Goal: Use online tool/utility: Utilize a website feature to perform a specific function

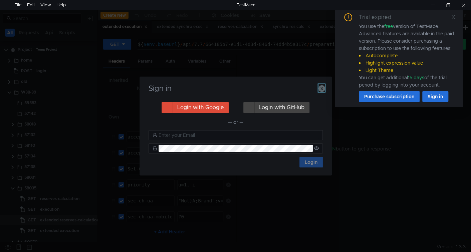
click at [320, 89] on icon "button" at bounding box center [321, 88] width 7 height 7
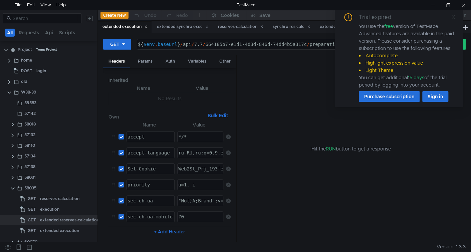
click at [453, 18] on icon at bounding box center [453, 17] width 5 height 5
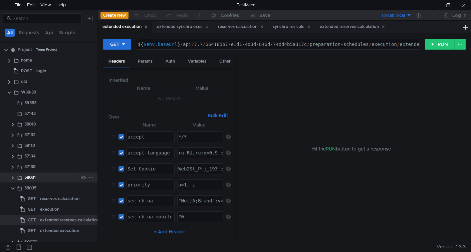
scroll to position [72, 0]
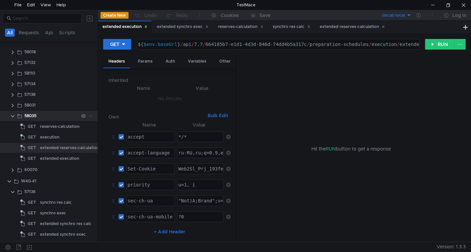
click at [13, 115] on clr-icon at bounding box center [12, 116] width 5 height 5
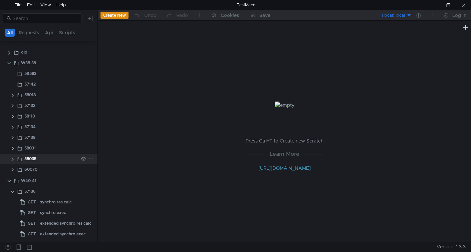
scroll to position [0, 0]
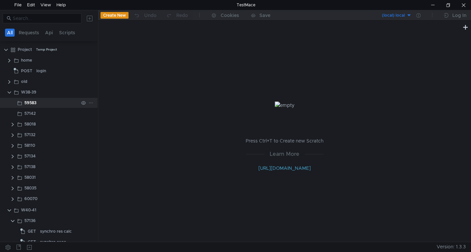
click at [36, 104] on div "59583" at bounding box center [30, 103] width 12 height 10
click at [36, 104] on div "57142" at bounding box center [51, 103] width 54 height 10
click at [36, 104] on div "58018" at bounding box center [29, 103] width 11 height 10
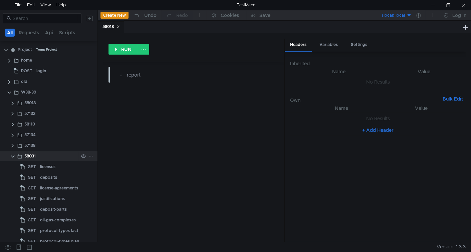
click at [46, 156] on div "58031" at bounding box center [51, 156] width 54 height 10
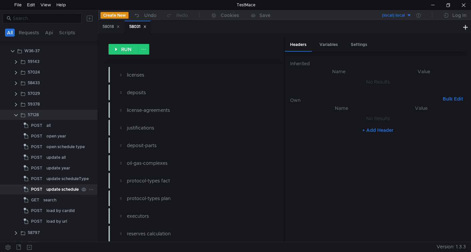
scroll to position [66, 0]
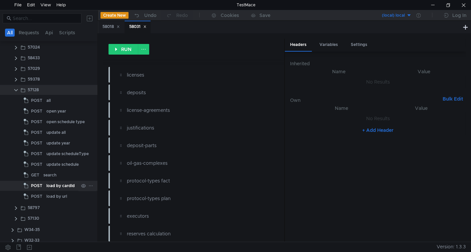
click at [56, 186] on div "load by cardId" at bounding box center [60, 186] width 28 height 10
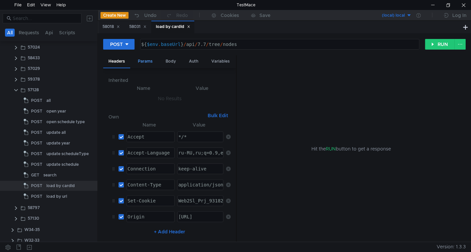
click at [145, 60] on div "Params" at bounding box center [144, 61] width 25 height 12
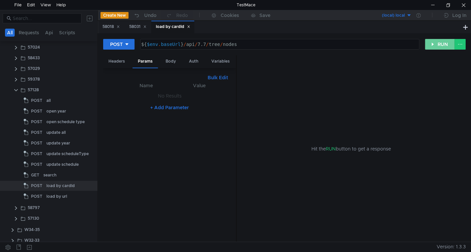
click at [436, 47] on button "RUN" at bounding box center [440, 44] width 30 height 11
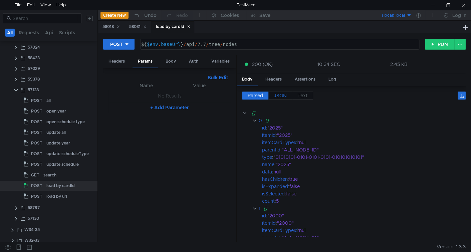
click at [285, 95] on span "JSON" at bounding box center [279, 96] width 13 height 6
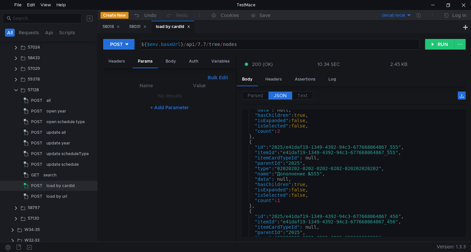
scroll to position [253, 0]
click at [173, 59] on div "Body" at bounding box center [170, 61] width 21 height 12
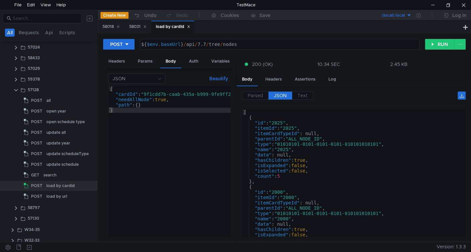
scroll to position [180, 0]
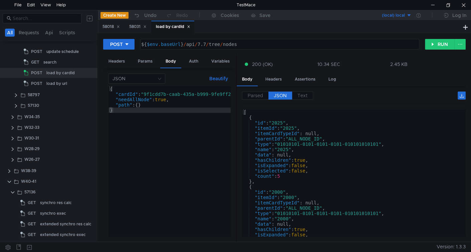
click at [146, 27] on icon at bounding box center [144, 26] width 3 height 3
click at [121, 28] on div "58018" at bounding box center [111, 27] width 26 height 12
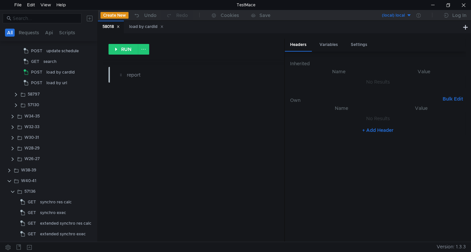
scroll to position [0, 0]
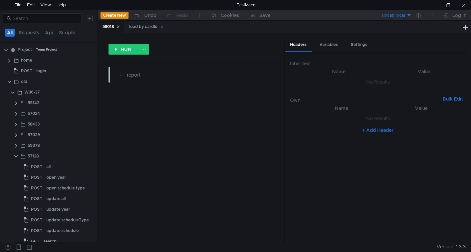
click at [120, 28] on icon at bounding box center [117, 26] width 3 height 3
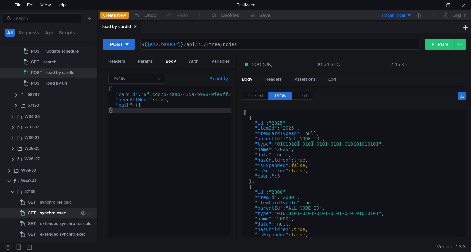
scroll to position [181, 0]
click at [53, 200] on div "synchro res calc" at bounding box center [56, 202] width 32 height 10
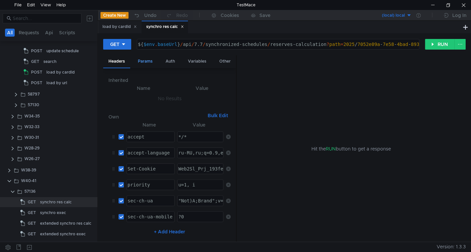
click at [152, 59] on div "Params" at bounding box center [144, 61] width 25 height 12
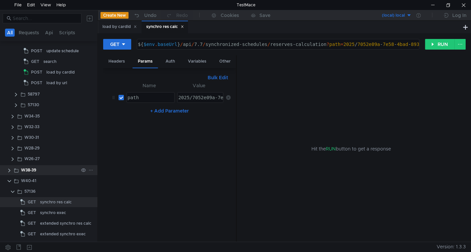
click at [10, 168] on clr-icon at bounding box center [9, 170] width 5 height 5
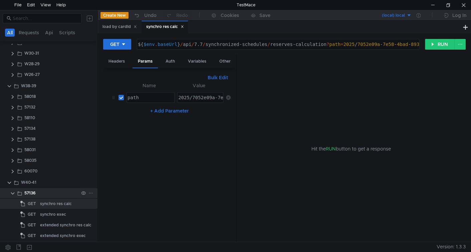
scroll to position [266, 0]
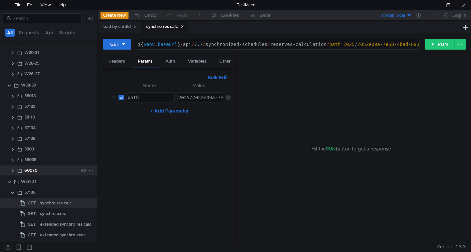
click at [15, 167] on app-app-tree-node-expander at bounding box center [12, 171] width 5 height 10
click at [12, 170] on clr-icon at bounding box center [12, 170] width 5 height 5
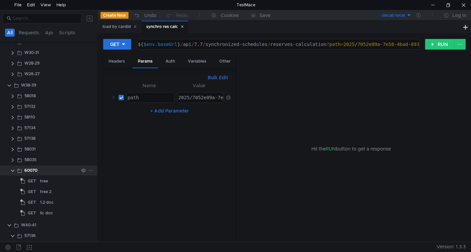
click at [12, 170] on clr-icon at bounding box center [12, 170] width 5 height 5
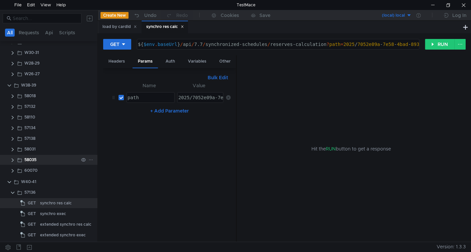
click at [11, 158] on clr-icon at bounding box center [12, 160] width 5 height 5
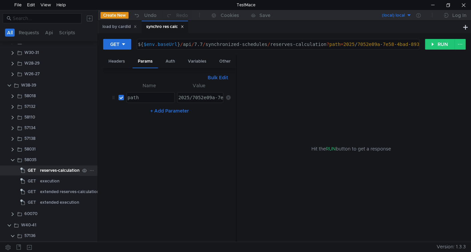
click at [59, 172] on div "reserves-calculation" at bounding box center [59, 171] width 39 height 10
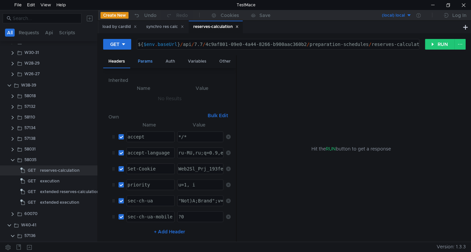
click at [144, 62] on div "Params" at bounding box center [144, 61] width 25 height 12
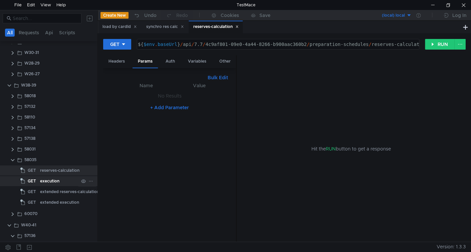
click at [47, 182] on div "execution" at bounding box center [49, 181] width 19 height 10
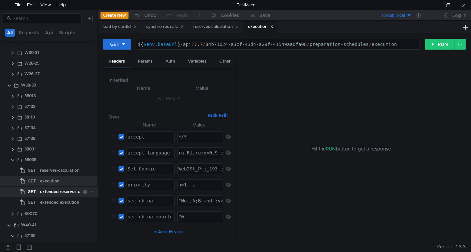
click at [49, 189] on div "extended reserves-calculation" at bounding box center [69, 192] width 59 height 10
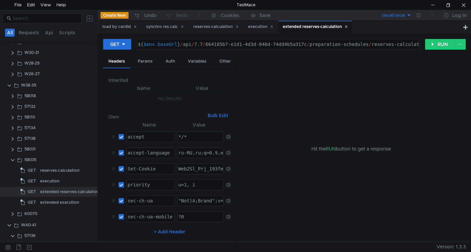
type textarea "${$env.baseUrl}/api/7.7/664185b7-e1d1-4d3d-846d-74dd4b5a317c/preparation-schedu…"
click at [210, 46] on div "${ $env . baseUrl } / api / 7.7 / 664185b7-e1d1-4d3d-846d-74dd4b5a317c / prepar…" at bounding box center [294, 50] width 316 height 16
drag, startPoint x: 210, startPoint y: 46, endPoint x: 292, endPoint y: 40, distance: 81.9
click at [285, 43] on div "${ $env . baseUrl } / api / 7.7 / 664185b7-e1d1-4d3d-846d-74dd4b5a317c / prepar…" at bounding box center [294, 50] width 316 height 16
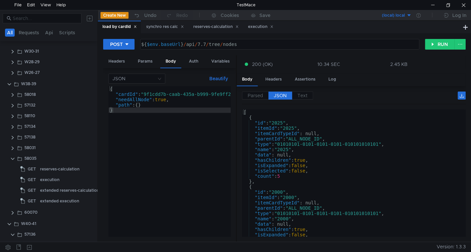
scroll to position [107, 0]
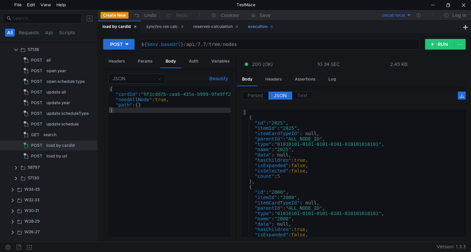
click at [258, 22] on div "execution" at bounding box center [260, 27] width 34 height 12
click at [214, 25] on div "reserves-calculation" at bounding box center [215, 26] width 45 height 7
click at [155, 93] on div "{ "cardId" : "9f1cdd7b-caab-435a-b999-9fe9ff28fe9d" , "needAllNode" : true , "p…" at bounding box center [180, 166] width 145 height 161
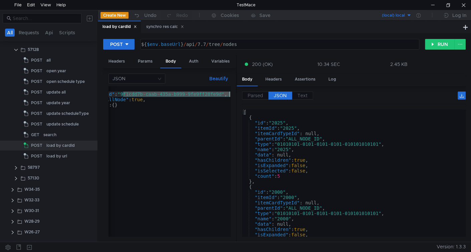
scroll to position [0, 23]
paste textarea "664185b7-e1d1-4d3d-846d-74dd4b5a317c"
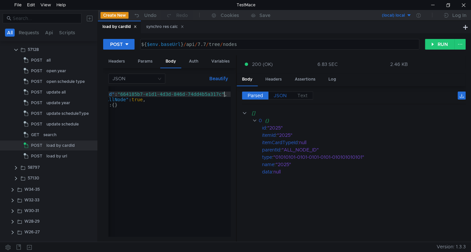
click at [275, 96] on span "JSON" at bounding box center [279, 96] width 13 height 6
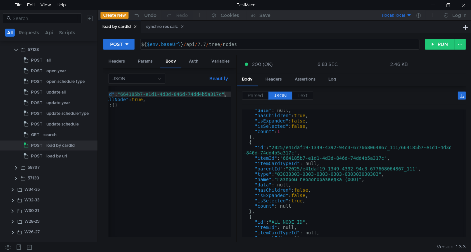
scroll to position [461, 0]
click at [124, 94] on div "{ "cardId" : "664185b7-e1d1-4d3d-846d-74dd4b5a317c" , "needAllNode" : true , "p…" at bounding box center [157, 165] width 145 height 159
paste textarea "84b71024-a3cf-43d4-a29f-41549aadfa08"
type textarea ""cardId": "84b71024-a3cf-43d4-a29f-41549aadfa08","
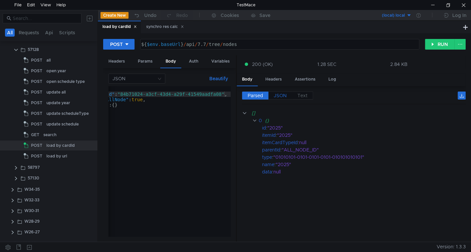
click at [288, 96] on label "JSON" at bounding box center [280, 96] width 24 height 8
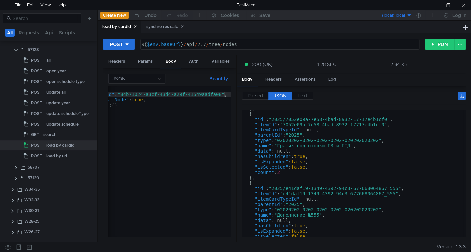
scroll to position [211, 0]
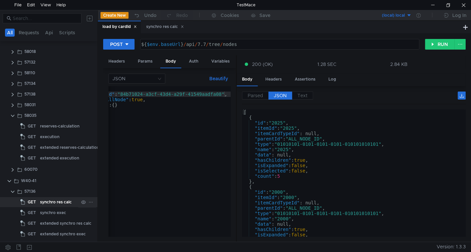
click at [42, 201] on div "synchro res calc" at bounding box center [56, 202] width 32 height 10
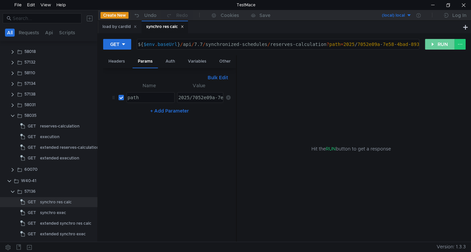
click at [442, 41] on button "RUN" at bounding box center [440, 44] width 30 height 11
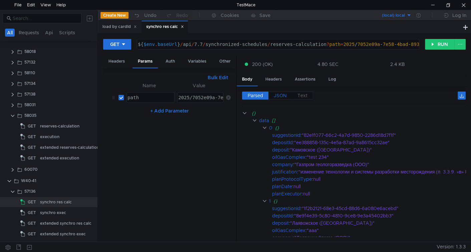
click at [282, 94] on span "JSON" at bounding box center [279, 96] width 13 height 6
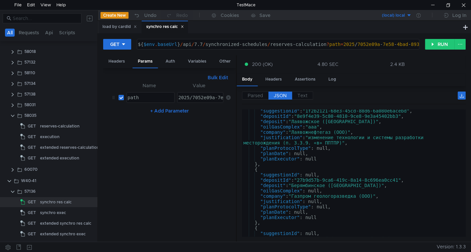
scroll to position [108, 0]
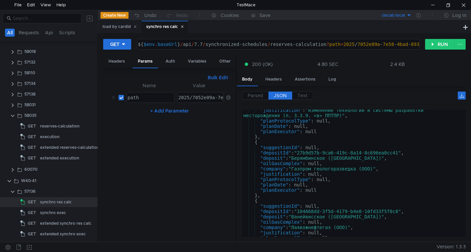
type textarea ""planProtocolType": null,"
click at [278, 180] on div ""justification" : "изменение технологии и системы разработки месторождения (п. …" at bounding box center [352, 179] width 221 height 143
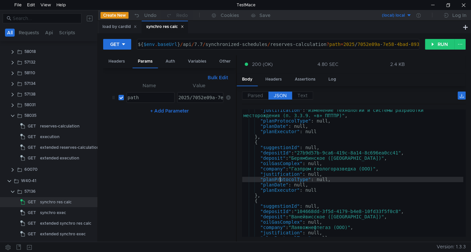
click at [278, 180] on div ""justification" : "изменение технологии и системы разработки месторождения (п. …" at bounding box center [352, 179] width 221 height 143
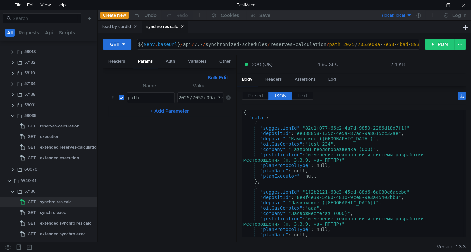
scroll to position [0, 0]
click at [196, 95] on div "2025/7052e09a-7e58-4bad-8932-17717e4b1cf0" at bounding box center [235, 103] width 117 height 16
paste textarea "e41daf19-1349-4392-94c3-677668064867_111"
type textarea "2025/e41daf19-1349-4392-94c3-677668064867_111"
click at [442, 40] on button "RUN" at bounding box center [440, 44] width 30 height 11
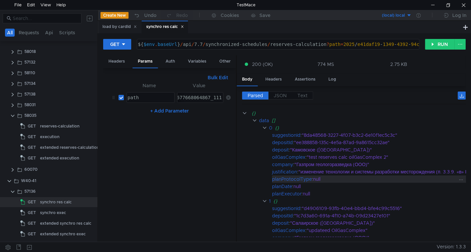
click at [289, 179] on div "planProtocolType" at bounding box center [292, 179] width 40 height 7
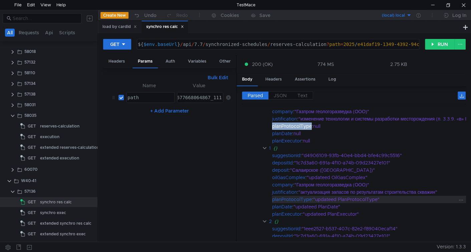
scroll to position [53, 0]
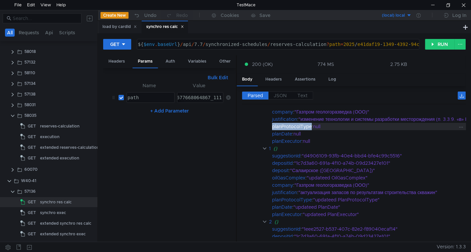
click at [298, 123] on div "planProtocolType" at bounding box center [292, 126] width 40 height 7
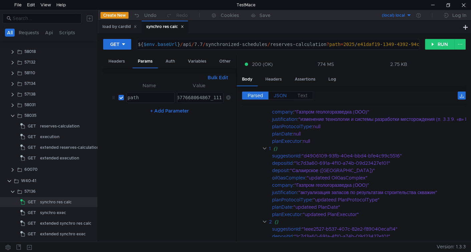
click at [281, 97] on span "JSON" at bounding box center [279, 96] width 13 height 6
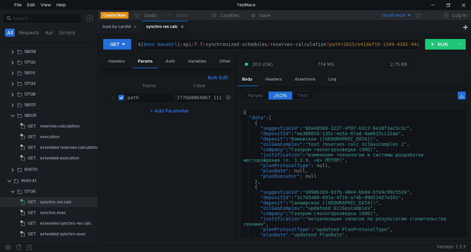
type textarea ""planProtocolType": null,"
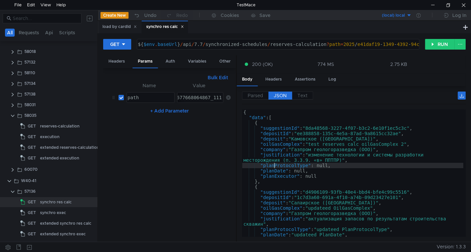
click at [275, 165] on div "{ "data" : [ { "suggestionId" : "8da48568-3227-4f07-b3c2-6e10f1ec5c3c" , "depos…" at bounding box center [352, 179] width 221 height 138
click at [106, 27] on div "load by cardId" at bounding box center [119, 26] width 34 height 7
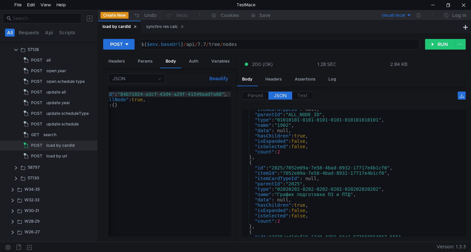
scroll to position [190, 0]
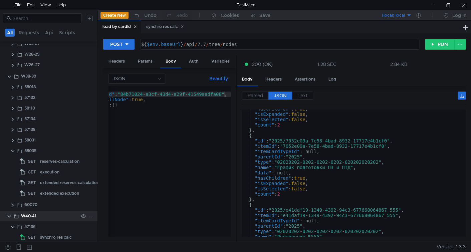
scroll to position [311, 0]
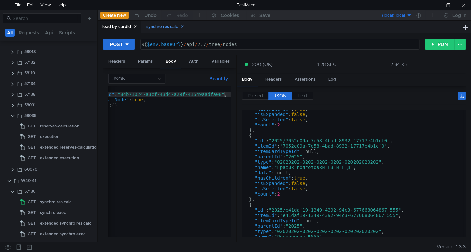
click at [162, 26] on div "synchro res calc" at bounding box center [165, 26] width 38 height 7
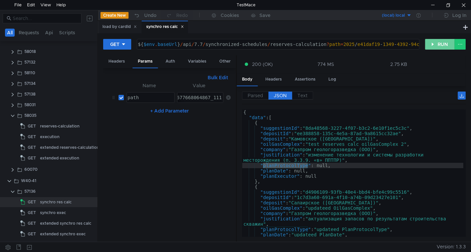
click at [435, 45] on button "RUN" at bounding box center [440, 44] width 30 height 11
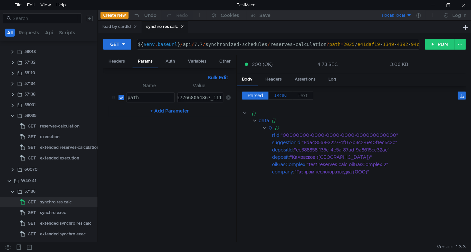
click at [277, 97] on span "JSON" at bounding box center [279, 96] width 13 height 6
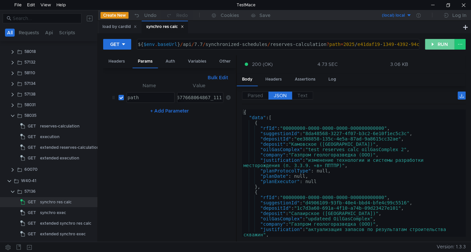
click at [435, 46] on button "RUN" at bounding box center [440, 44] width 30 height 11
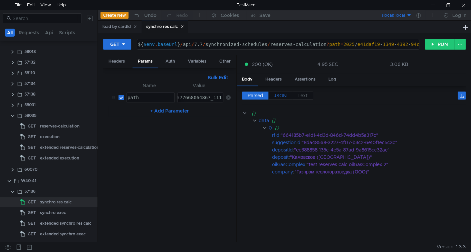
click at [278, 93] on span "JSON" at bounding box center [279, 96] width 13 height 6
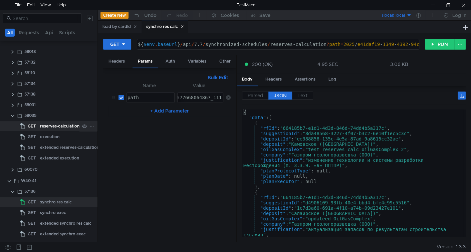
click at [39, 129] on app-tree-icon "GET" at bounding box center [30, 126] width 20 height 10
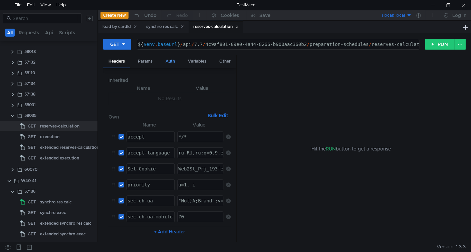
click at [169, 60] on div "Auth" at bounding box center [170, 61] width 20 height 12
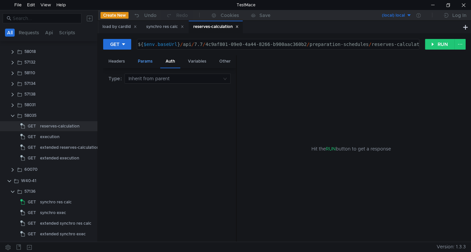
click at [146, 57] on div "Params" at bounding box center [144, 61] width 25 height 12
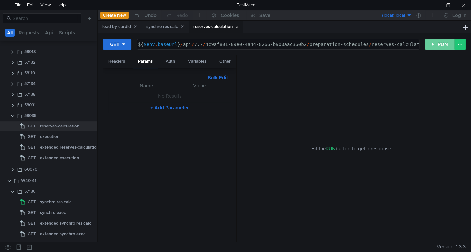
click at [437, 43] on button "RUN" at bounding box center [440, 44] width 30 height 11
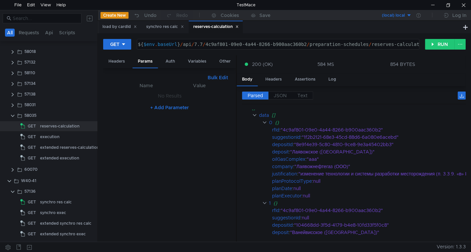
scroll to position [0, 0]
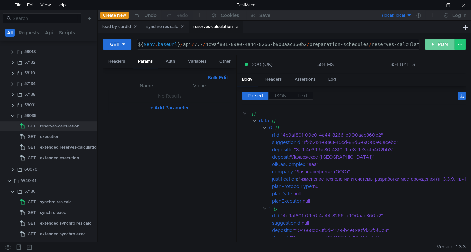
click at [437, 42] on button "RUN" at bounding box center [440, 44] width 30 height 11
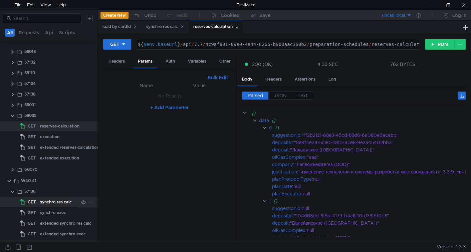
click at [33, 202] on span "GET" at bounding box center [32, 202] width 8 height 10
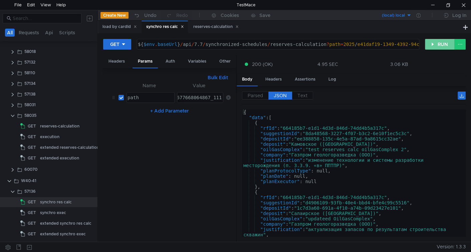
click at [435, 47] on button "RUN" at bounding box center [440, 44] width 30 height 11
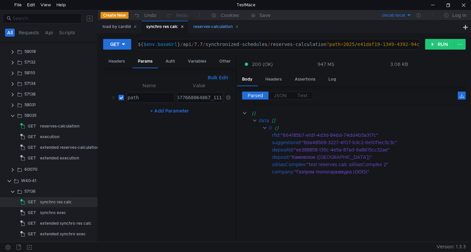
click at [203, 26] on div "reserves-calculation" at bounding box center [215, 26] width 45 height 7
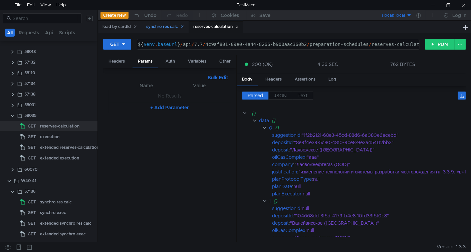
click at [152, 25] on div "synchro res calc" at bounding box center [165, 26] width 38 height 7
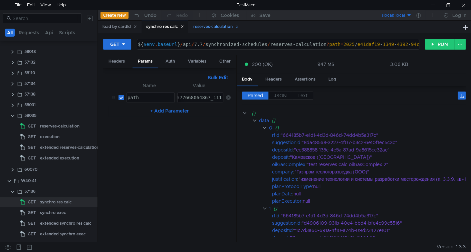
click at [212, 27] on div "reserves-calculation" at bounding box center [215, 26] width 45 height 7
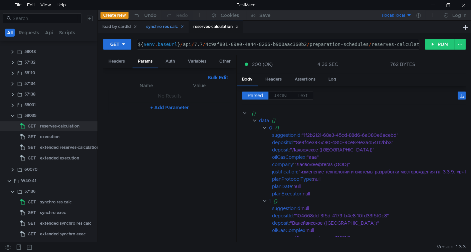
click at [151, 26] on div "synchro res calc" at bounding box center [165, 26] width 38 height 7
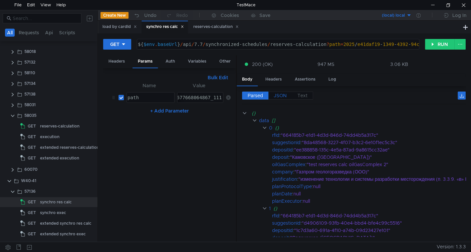
click at [276, 95] on span "JSON" at bounding box center [279, 96] width 13 height 6
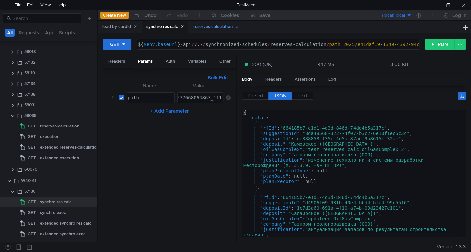
click at [212, 28] on div "reserves-calculation" at bounding box center [215, 26] width 45 height 7
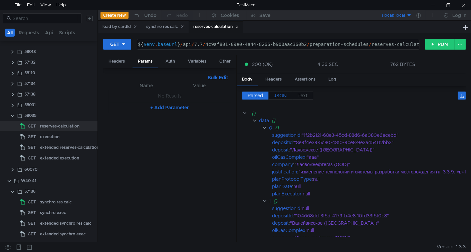
click at [275, 96] on span "JSON" at bounding box center [279, 96] width 13 height 6
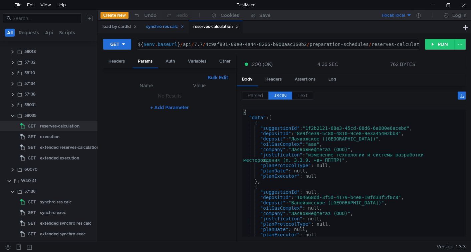
click at [165, 24] on div "synchro res calc" at bounding box center [165, 26] width 38 height 7
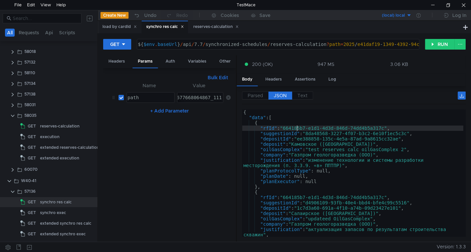
click at [297, 126] on div "{ "data" : [ { "rfId" : "664185b7-e1d1-4d3d-846d-74dd4b5a317c" , "suggestionId"…" at bounding box center [352, 179] width 221 height 138
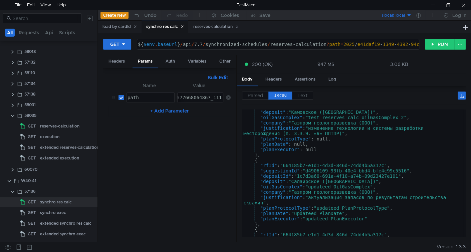
scroll to position [16, 0]
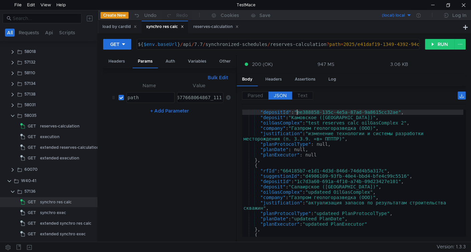
type textarea ""suggestionId": "8da48568-3227-4f07-b3c2-6e10f1ec5c3c","
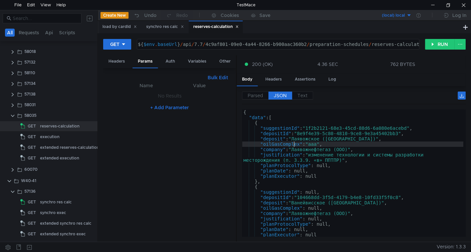
click at [294, 145] on div "{ "data" : [ { "suggestionId" : "1f2b2121-68e3-45cd-88d6-6a080e6acebd" , "depos…" at bounding box center [352, 179] width 221 height 138
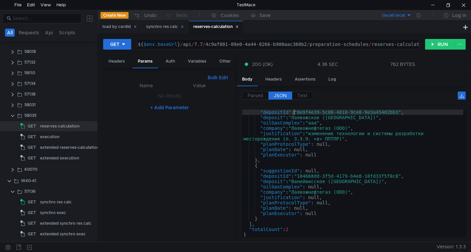
type textarea ""suggestionId": "1f2b2121-68e3-45cd-88d6-6a080e6acebd","
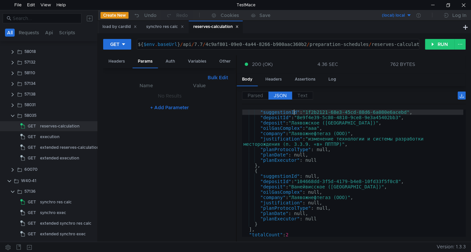
scroll to position [16, 0]
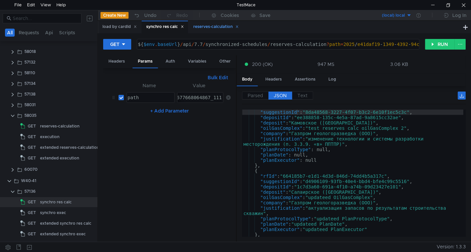
click at [205, 29] on div "reserves-calculation" at bounding box center [215, 26] width 45 height 7
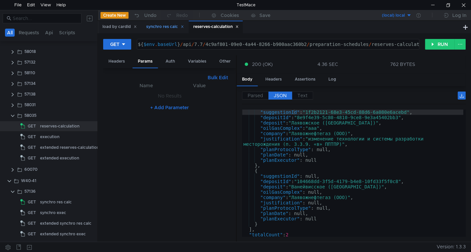
click at [165, 28] on div "synchro res calc" at bounding box center [165, 26] width 38 height 7
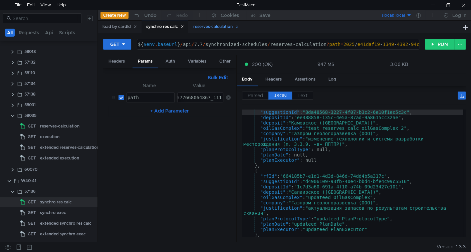
click at [202, 27] on div "reserves-calculation" at bounding box center [215, 26] width 45 height 7
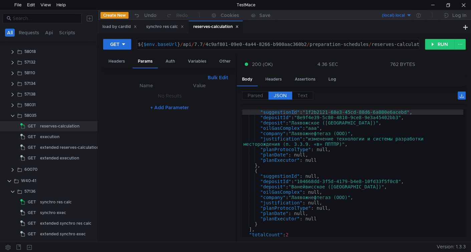
click at [210, 42] on div "${ $env . baseUrl } / api / 7.7 / 4c9af801-09e0-4a44-8266-b900aac360b2 / prepar…" at bounding box center [281, 50] width 291 height 16
drag, startPoint x: 210, startPoint y: 42, endPoint x: 285, endPoint y: 45, distance: 75.1
click at [285, 45] on div "${ $env . baseUrl } / api / 7.7 / 4c9af801-09e0-4a44-8266-b900aac360b2 / prepar…" at bounding box center [281, 50] width 291 height 16
paste textarea "84b71024-a3cf-43d4-a29f-41549aadfa08"
type textarea "${$env.baseUrl}/api/7.7/84b71024-a3cf-43d4-a29f-41549aadfa08/preparation-schedu…"
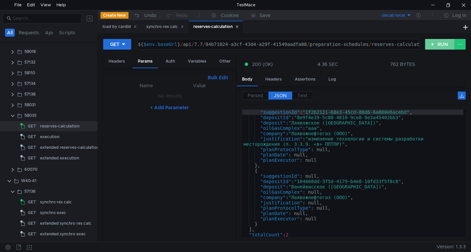
drag, startPoint x: 430, startPoint y: 45, endPoint x: 391, endPoint y: 76, distance: 49.9
click at [430, 45] on button "RUN" at bounding box center [440, 44] width 30 height 11
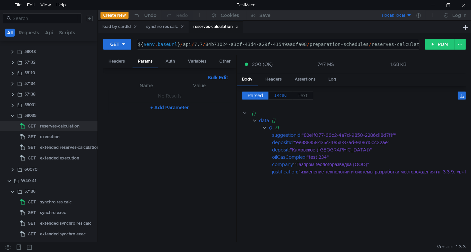
click at [279, 97] on span "JSON" at bounding box center [279, 96] width 13 height 6
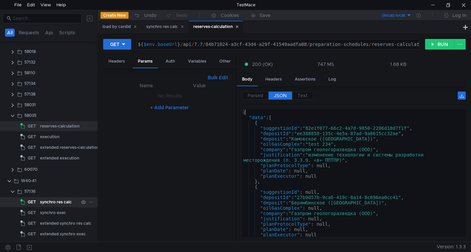
click at [48, 200] on div "synchro res calc" at bounding box center [56, 202] width 32 height 10
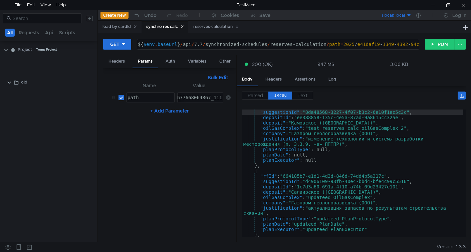
click at [178, 95] on div "2025/e41daf19-1349-4392-94c3-677668064867_111" at bounding box center [158, 103] width 129 height 16
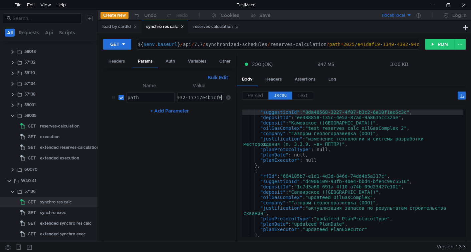
type textarea "2025/7052e09a-7e58-4bad-8932-17717e4b1cf0"
click at [432, 45] on button "RUN" at bounding box center [440, 44] width 30 height 11
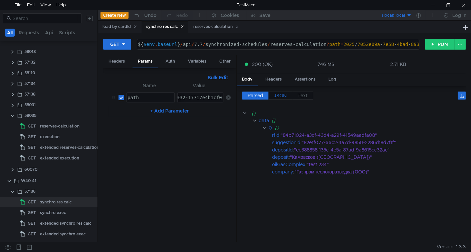
click at [274, 96] on span "JSON" at bounding box center [279, 96] width 13 height 6
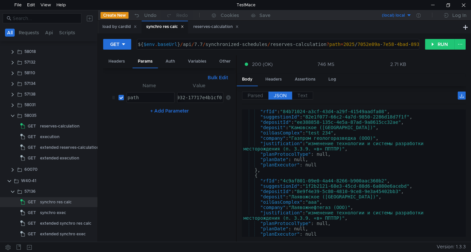
scroll to position [0, 0]
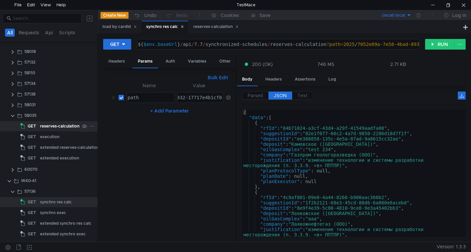
click at [61, 125] on div "reserves-calculation" at bounding box center [59, 126] width 39 height 10
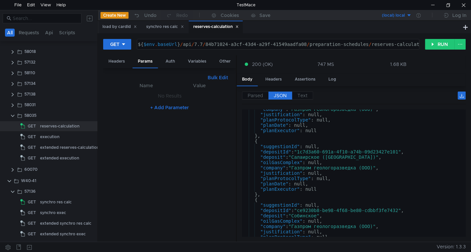
scroll to position [198, 0]
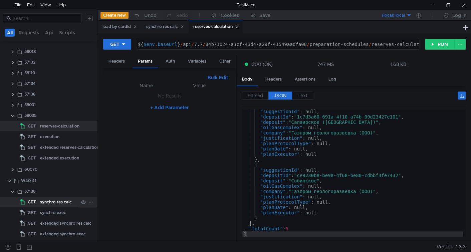
click at [48, 203] on div "synchro res calc" at bounding box center [56, 202] width 32 height 10
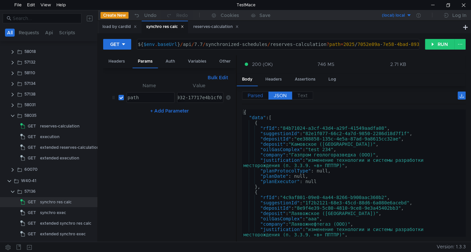
click at [262, 96] on span "Parsed" at bounding box center [254, 96] width 15 height 6
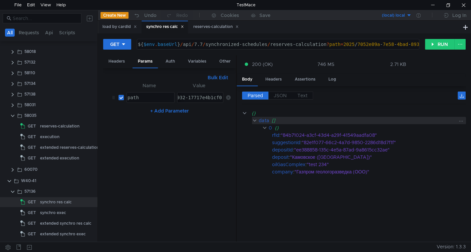
click at [259, 120] on div "data" at bounding box center [263, 120] width 10 height 7
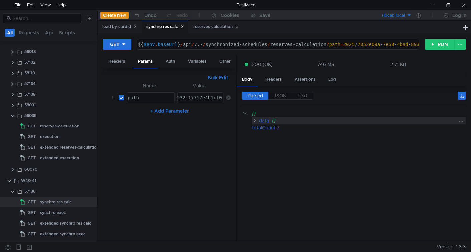
click at [259, 120] on div "data" at bounding box center [263, 120] width 10 height 7
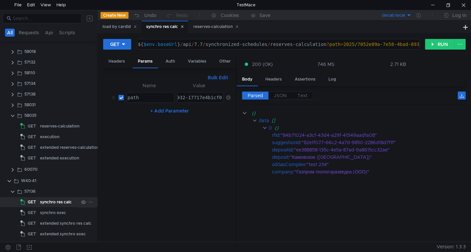
click at [56, 201] on div "synchro res calc" at bounding box center [56, 202] width 32 height 10
click at [286, 93] on label "JSON" at bounding box center [280, 96] width 24 height 8
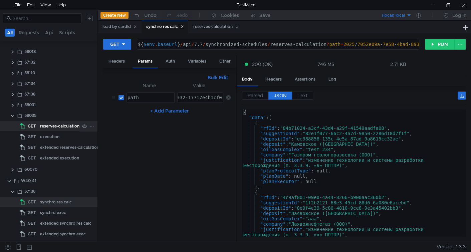
click at [54, 128] on div "reserves-calculation" at bounding box center [59, 126] width 39 height 10
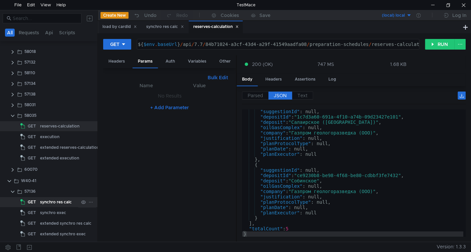
click at [54, 201] on div "synchro res calc" at bounding box center [56, 202] width 32 height 10
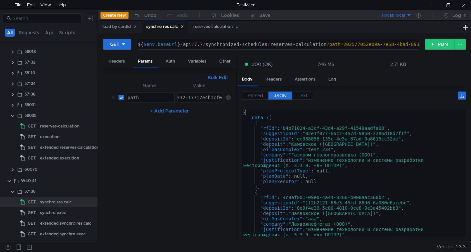
type textarea ""rfId": "84b71024-a3cf-43d4-a29f-41549aadfa08","
click at [295, 128] on div "{ "data" : [ { "rfId" : "84b71024-a3cf-43d4-a29f-41549aadfa08" , "suggestionId"…" at bounding box center [352, 179] width 221 height 138
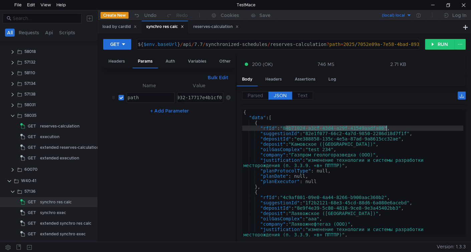
drag, startPoint x: 295, startPoint y: 128, endPoint x: 363, endPoint y: 126, distance: 68.7
click at [363, 126] on div "{ "data" : [ { "rfId" : "84b71024-a3cf-43d4-a29f-41549aadfa08" , "suggestionId"…" at bounding box center [352, 179] width 221 height 138
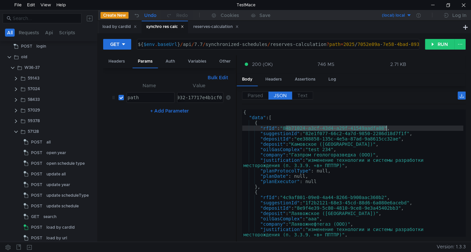
scroll to position [33, 0]
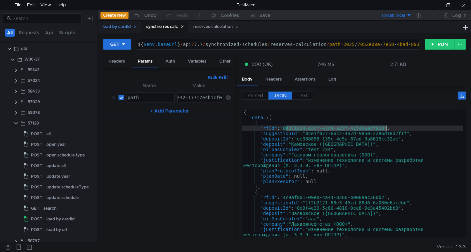
click at [112, 24] on div "load by cardId" at bounding box center [119, 26] width 34 height 7
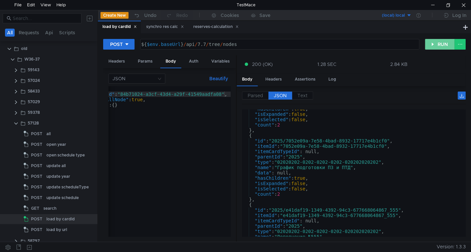
click at [438, 45] on button "RUN" at bounding box center [440, 44] width 30 height 11
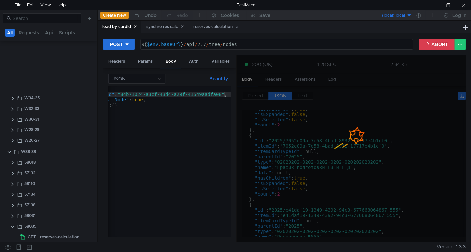
scroll to position [311, 0]
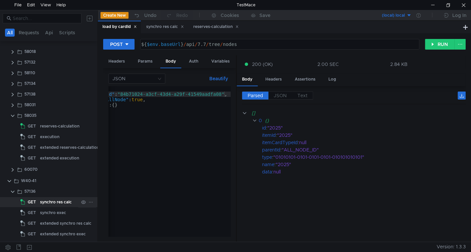
click at [58, 197] on div "synchro res calc" at bounding box center [56, 202] width 32 height 10
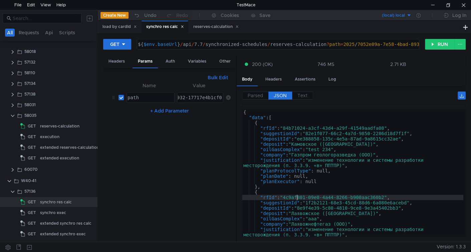
type textarea ""rfId": "4c9af801-09e0-4a44-8266-b900aac360b2","
click at [295, 197] on div "{ "data" : [ { "rfId" : "84b71024-a3cf-43d4-a29f-41549aadfa08" , "suggestionId"…" at bounding box center [352, 179] width 221 height 138
drag, startPoint x: 295, startPoint y: 197, endPoint x: 374, endPoint y: 197, distance: 78.4
click at [374, 197] on div "{ "data" : [ { "rfId" : "84b71024-a3cf-43d4-a29f-41549aadfa08" , "suggestionId"…" at bounding box center [352, 179] width 221 height 138
click at [120, 28] on div "load by cardId" at bounding box center [119, 26] width 34 height 7
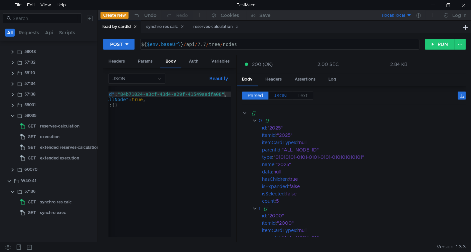
scroll to position [107, 0]
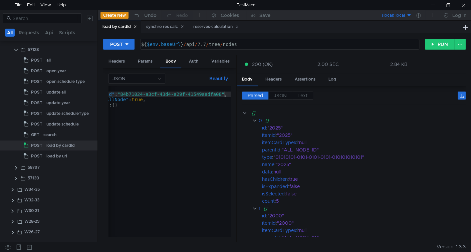
click at [132, 95] on div "{ "cardId" : "84b71024-a3cf-43d4-a29f-41549aadfa08" , "needAllNode" : true , "p…" at bounding box center [157, 165] width 145 height 159
drag, startPoint x: 132, startPoint y: 95, endPoint x: 206, endPoint y: 95, distance: 74.4
click at [206, 95] on div "{ "cardId" : "84b71024-a3cf-43d4-a29f-41549aadfa08" , "needAllNode" : true , "p…" at bounding box center [157, 165] width 145 height 159
paste textarea "4c9af801-09e0-4a44-8266-b900aac360b2"
type textarea ""cardId": "4c9af801-09e0-4a44-8266-b900aac360b2","
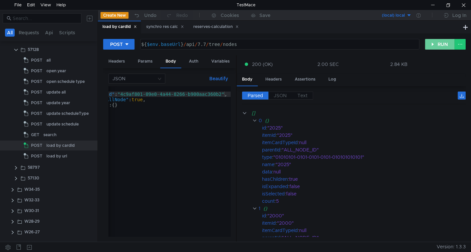
click at [442, 46] on button "RUN" at bounding box center [440, 44] width 30 height 11
click at [281, 98] on label "JSON" at bounding box center [280, 96] width 24 height 8
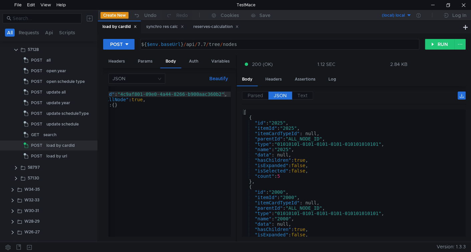
type textarea ""type": "01010101-0101-0101-0101-010101010101","
click at [356, 143] on div "[ { "id" : "2025" , "itemId" : "2025" , "itemCardTypeId" : null, "parentId" : "…" at bounding box center [352, 179] width 221 height 138
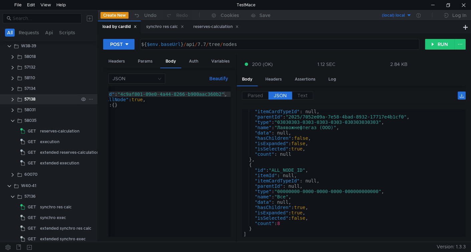
scroll to position [311, 0]
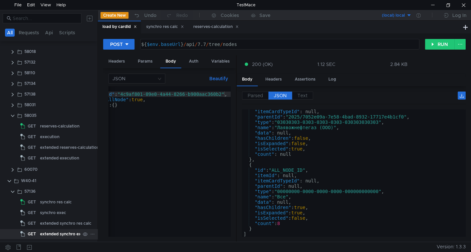
click at [58, 232] on div "extended synchro exec" at bounding box center [63, 234] width 46 height 10
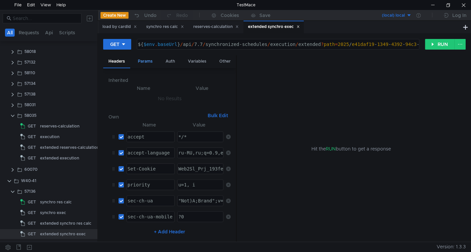
click at [152, 61] on div "Params" at bounding box center [144, 61] width 25 height 12
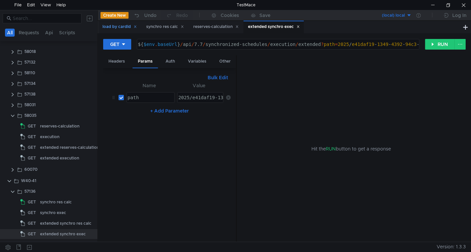
click at [115, 25] on div "load by cardId" at bounding box center [119, 26] width 34 height 7
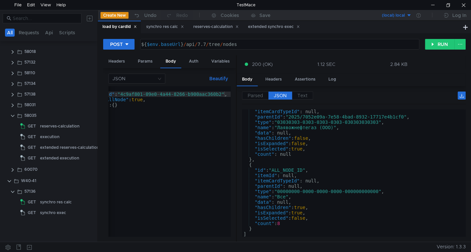
scroll to position [107, 0]
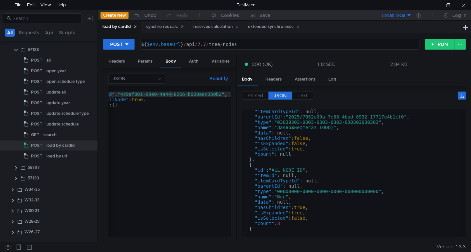
click at [172, 93] on div "{ "cardId" : "4c9af801-09e0-4a44-8266-b900aac360b2" , "needAllNode" : true , "p…" at bounding box center [157, 165] width 145 height 159
click at [269, 22] on div "extended synchro exec" at bounding box center [273, 27] width 60 height 12
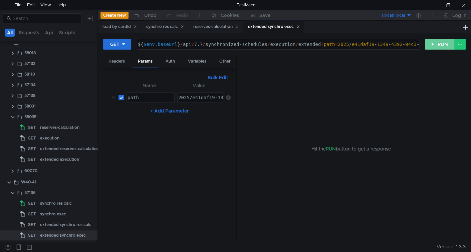
click at [447, 44] on button "RUN" at bounding box center [440, 44] width 30 height 11
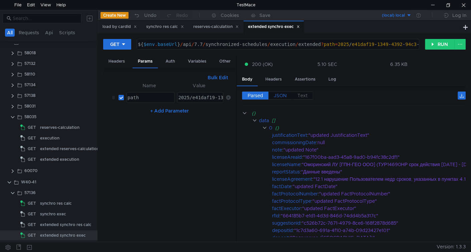
click at [282, 95] on span "JSON" at bounding box center [279, 96] width 13 height 6
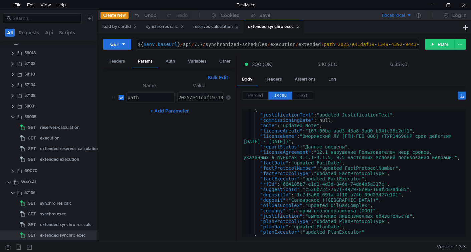
scroll to position [0, 0]
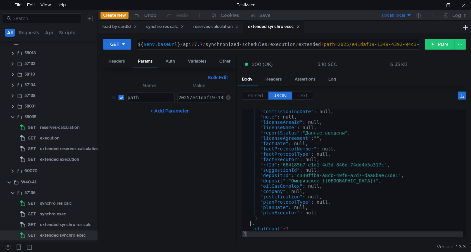
scroll to position [827, 0]
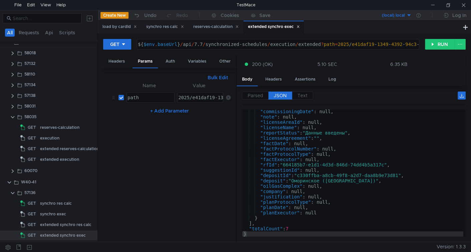
scroll to position [827, 0]
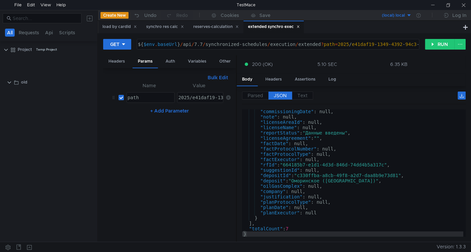
scroll to position [827, 0]
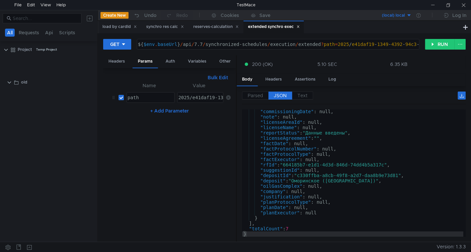
scroll to position [827, 0]
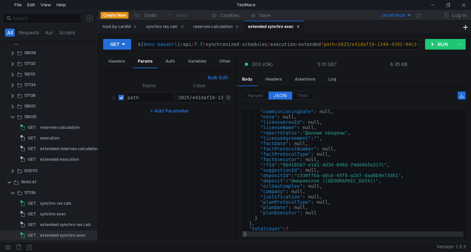
scroll to position [827, 0]
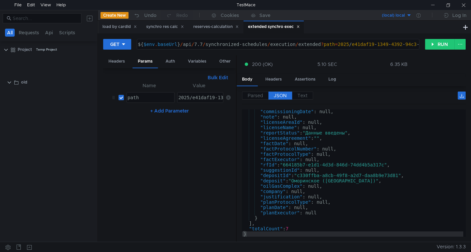
scroll to position [827, 0]
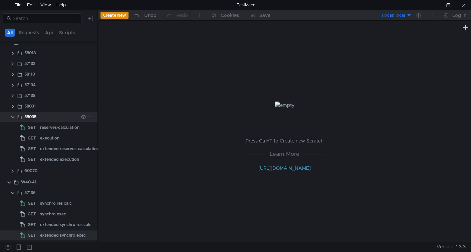
click at [13, 117] on clr-icon at bounding box center [12, 117] width 5 height 5
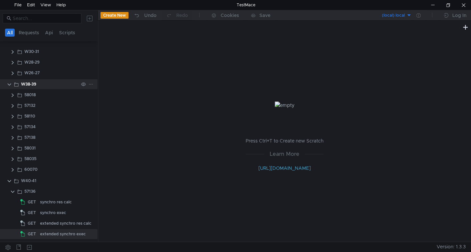
click at [7, 86] on clr-icon at bounding box center [9, 84] width 5 height 5
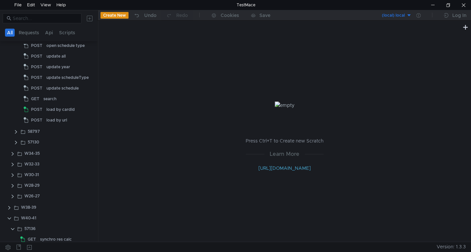
scroll to position [81, 0]
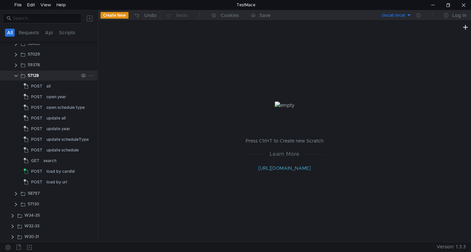
click at [14, 78] on clr-icon at bounding box center [15, 75] width 5 height 5
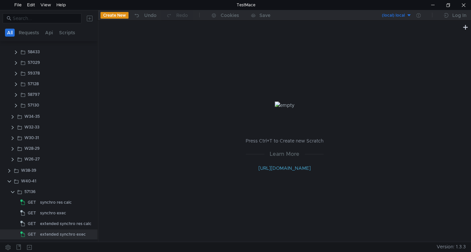
scroll to position [0, 0]
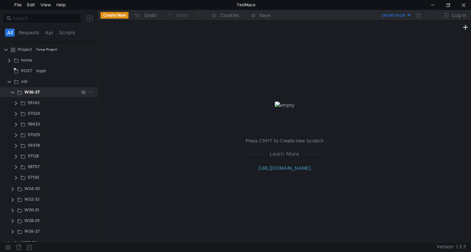
click at [14, 91] on clr-icon at bounding box center [12, 92] width 5 height 5
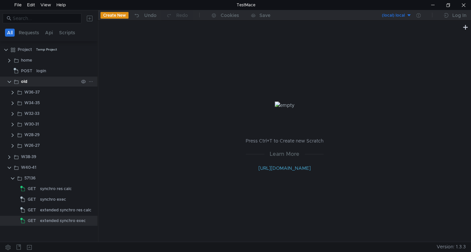
click at [7, 83] on clr-icon at bounding box center [9, 81] width 5 height 5
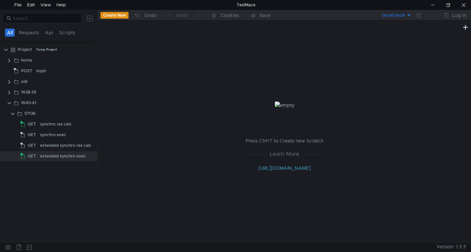
drag, startPoint x: 12, startPoint y: 114, endPoint x: 15, endPoint y: 118, distance: 5.7
click at [12, 114] on clr-icon at bounding box center [12, 113] width 5 height 5
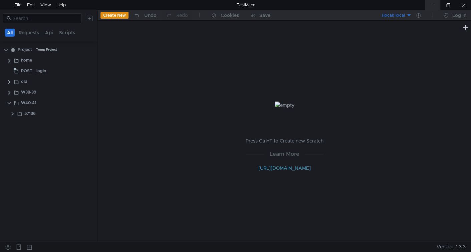
click at [435, 1] on div at bounding box center [432, 5] width 15 height 10
click at [438, 1] on div at bounding box center [432, 5] width 15 height 10
